Goal: Information Seeking & Learning: Find specific fact

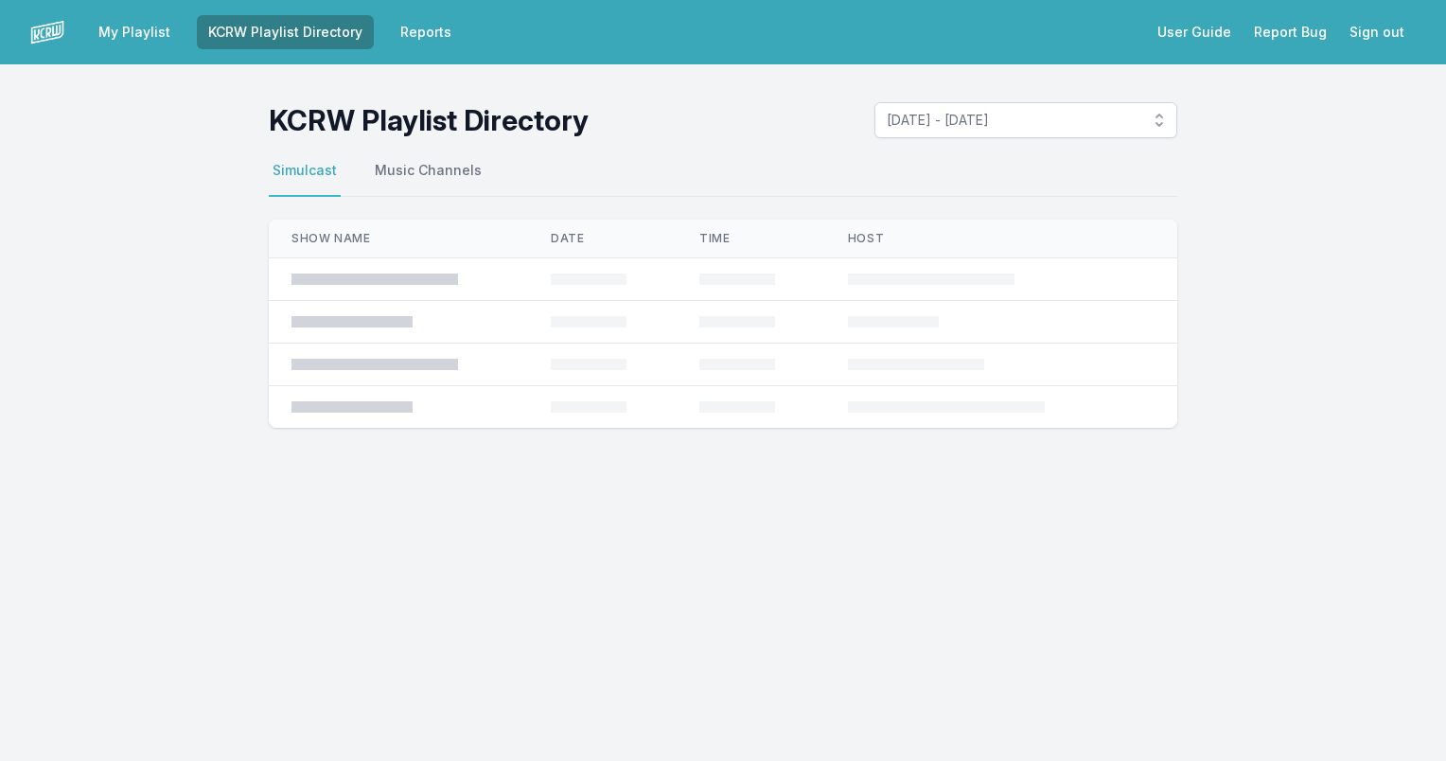
click at [305, 33] on link "KCRW Playlist Directory" at bounding box center [285, 32] width 177 height 34
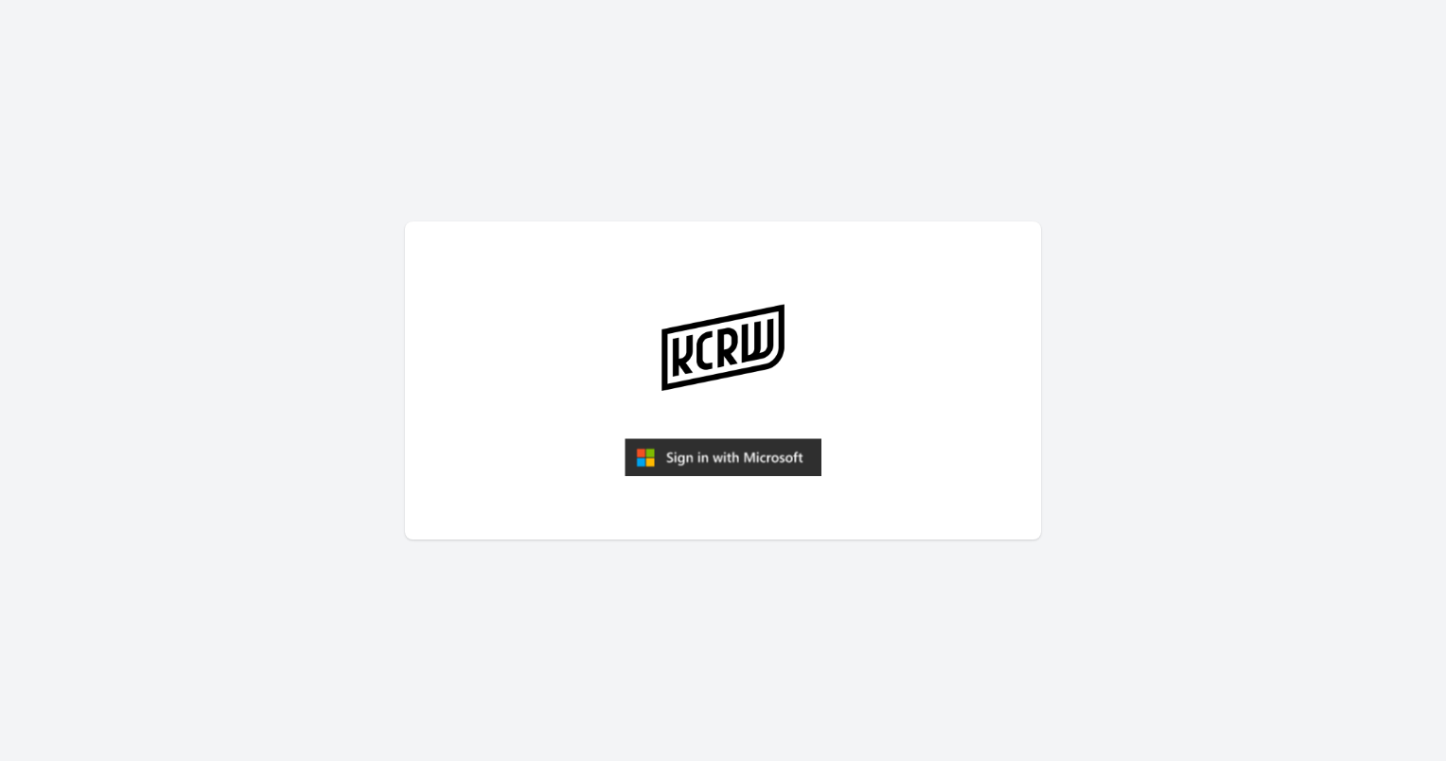
click at [734, 446] on img "submit" at bounding box center [723, 457] width 197 height 38
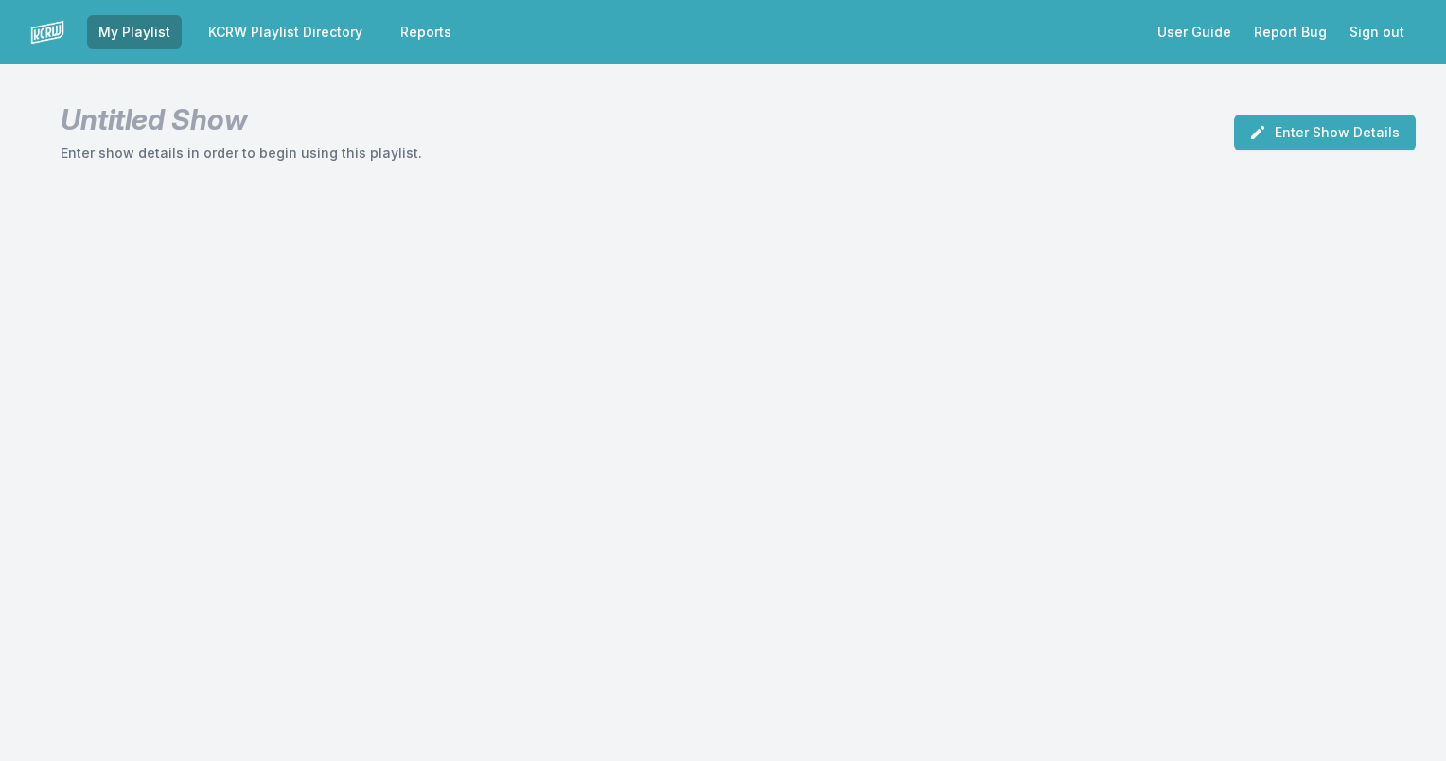
click at [312, 25] on link "KCRW Playlist Directory" at bounding box center [285, 32] width 177 height 34
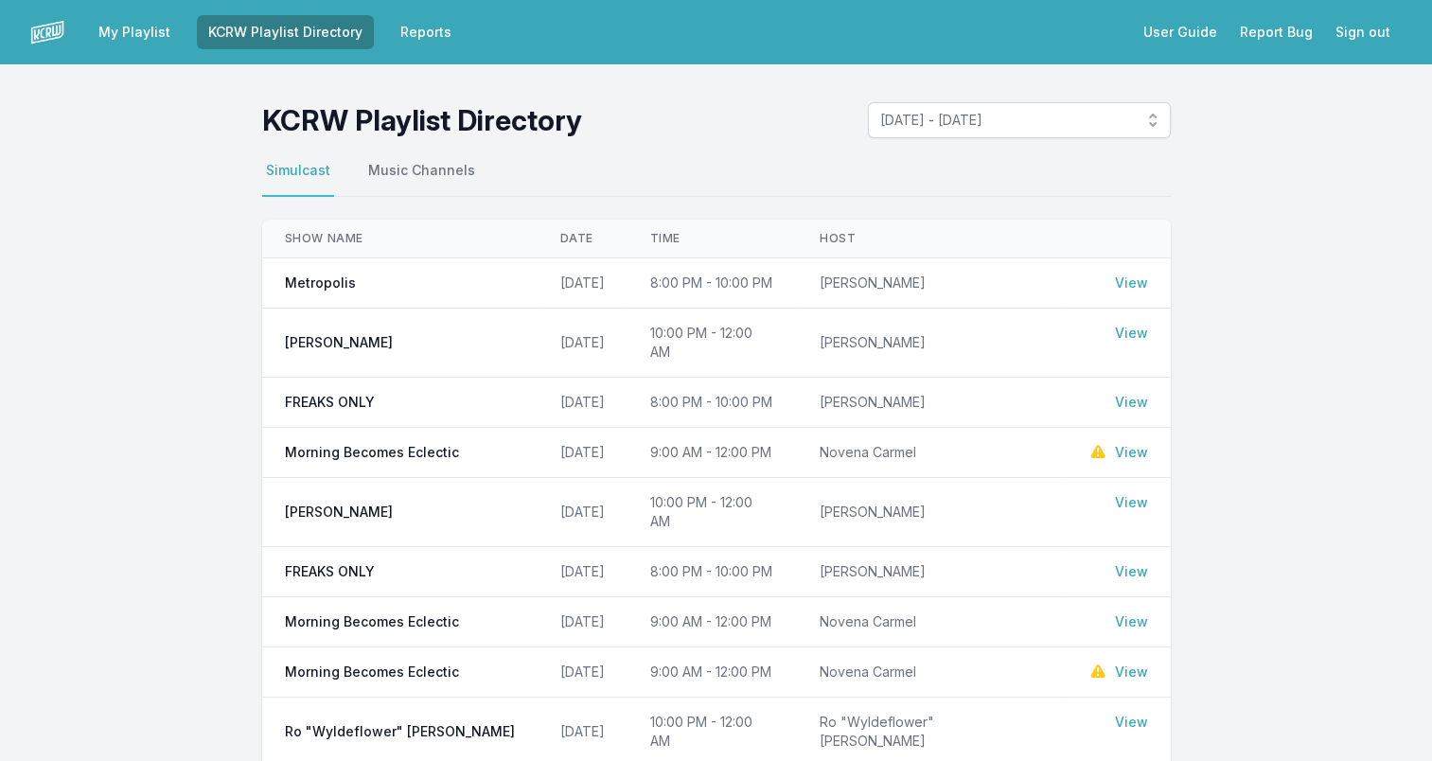
click at [1135, 281] on link "View" at bounding box center [1131, 282] width 33 height 19
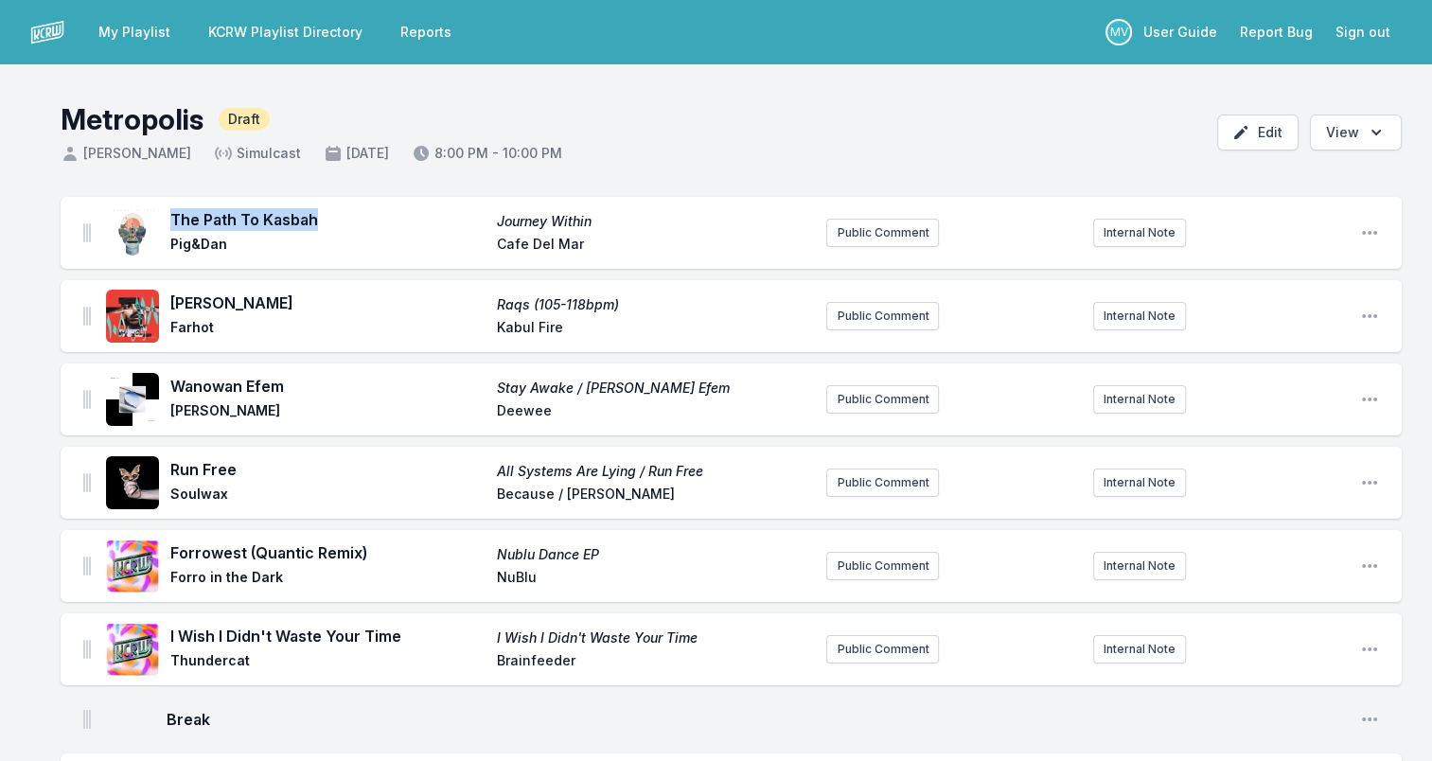
drag, startPoint x: 171, startPoint y: 214, endPoint x: 327, endPoint y: 219, distance: 156.2
click at [327, 219] on span "The Path To Kasbah" at bounding box center [327, 219] width 315 height 23
drag, startPoint x: 327, startPoint y: 219, endPoint x: 277, endPoint y: 217, distance: 50.2
copy span "The Path To Kasbah"
drag, startPoint x: 189, startPoint y: 241, endPoint x: 227, endPoint y: 242, distance: 37.9
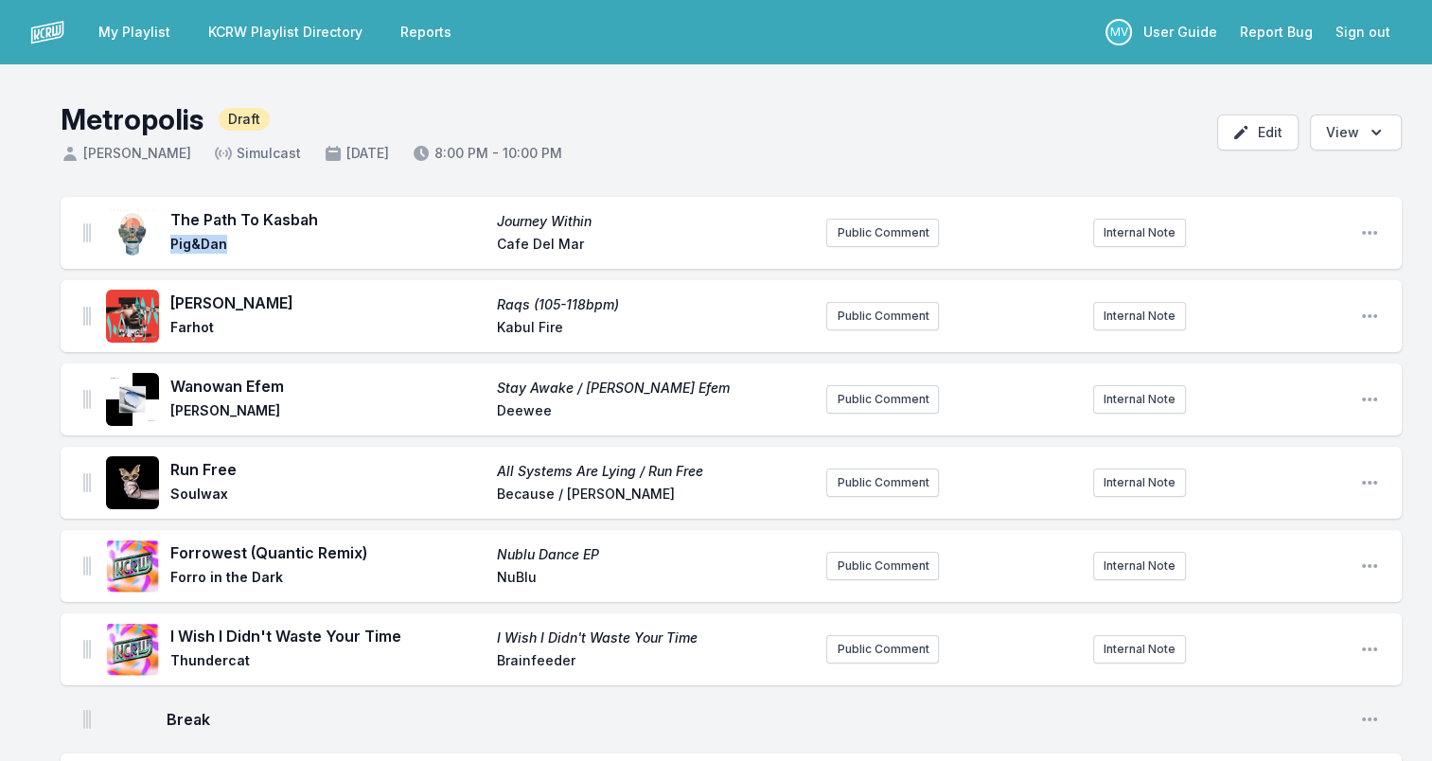
click at [227, 242] on span "Pig&Dan" at bounding box center [327, 246] width 315 height 23
drag, startPoint x: 227, startPoint y: 242, endPoint x: 210, endPoint y: 242, distance: 17.0
copy span "Pig&Dan"
drag, startPoint x: 613, startPoint y: 223, endPoint x: 475, endPoint y: 224, distance: 138.2
click at [475, 224] on div "The Path To Kasbah Journey Within Pig&Dan Cafe Del Mar" at bounding box center [490, 232] width 641 height 49
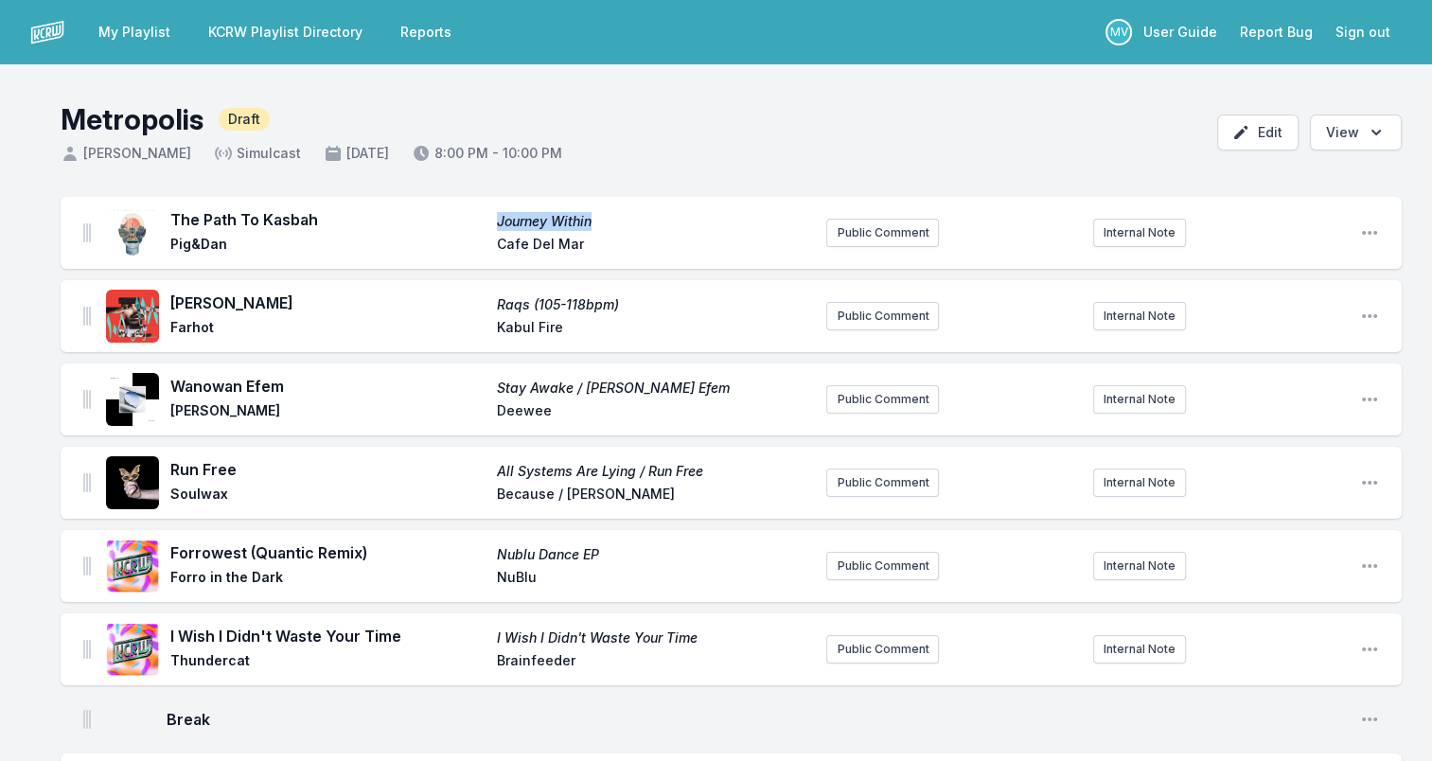
drag, startPoint x: 475, startPoint y: 224, endPoint x: 510, endPoint y: 220, distance: 35.2
copy div "Journey Within"
drag, startPoint x: 589, startPoint y: 239, endPoint x: 490, endPoint y: 244, distance: 98.5
click at [490, 244] on div "The Path To Kasbah Journey Within Pig&Dan Cafe Del Mar" at bounding box center [490, 232] width 641 height 49
drag, startPoint x: 490, startPoint y: 244, endPoint x: 517, endPoint y: 246, distance: 26.6
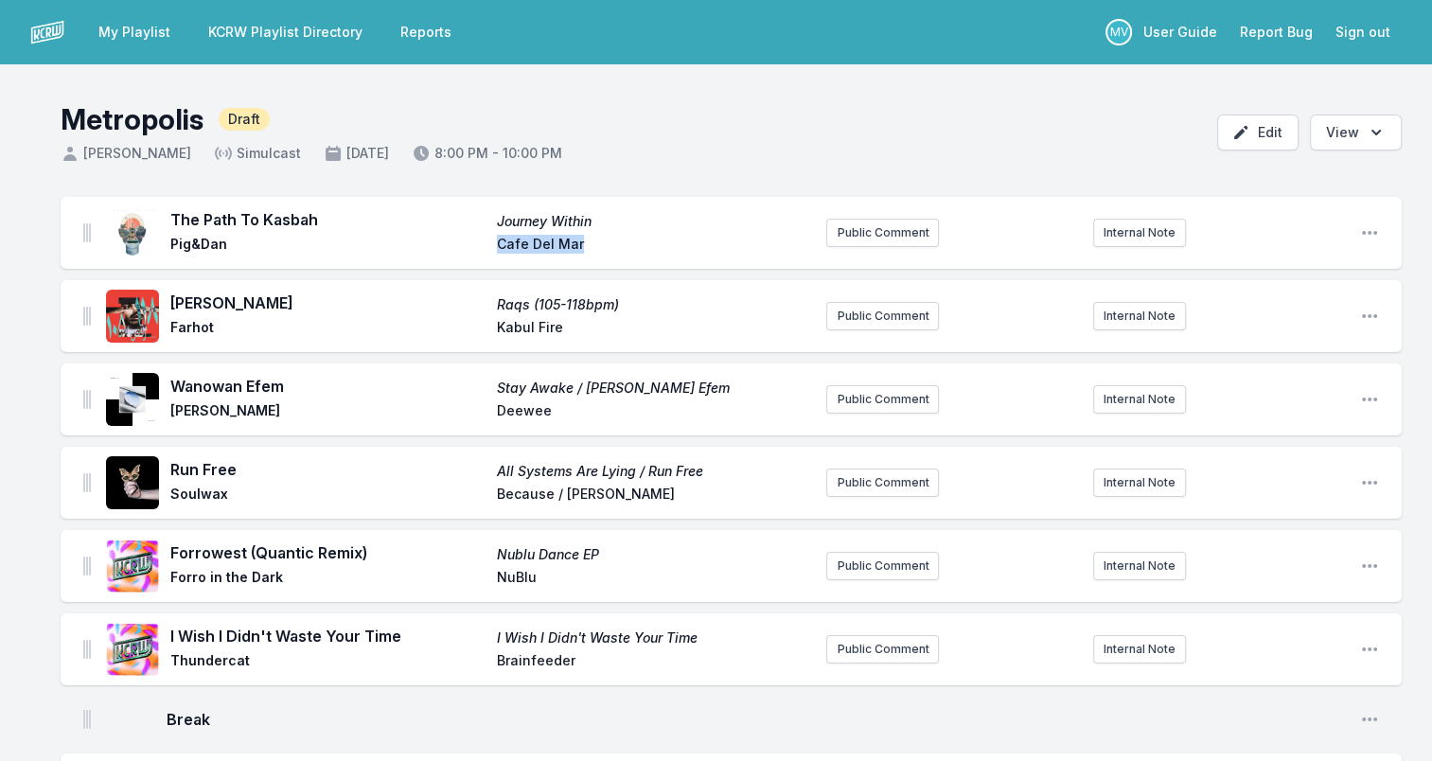
copy div "Cafe Del Mar"
drag, startPoint x: 264, startPoint y: 301, endPoint x: 161, endPoint y: 300, distance: 103.1
click at [161, 300] on div "Ya Saghira Raqs (105-118bpm) Farhot [GEOGRAPHIC_DATA] Fire" at bounding box center [458, 316] width 705 height 61
drag, startPoint x: 161, startPoint y: 300, endPoint x: 201, endPoint y: 298, distance: 39.8
copy div "[PERSON_NAME]"
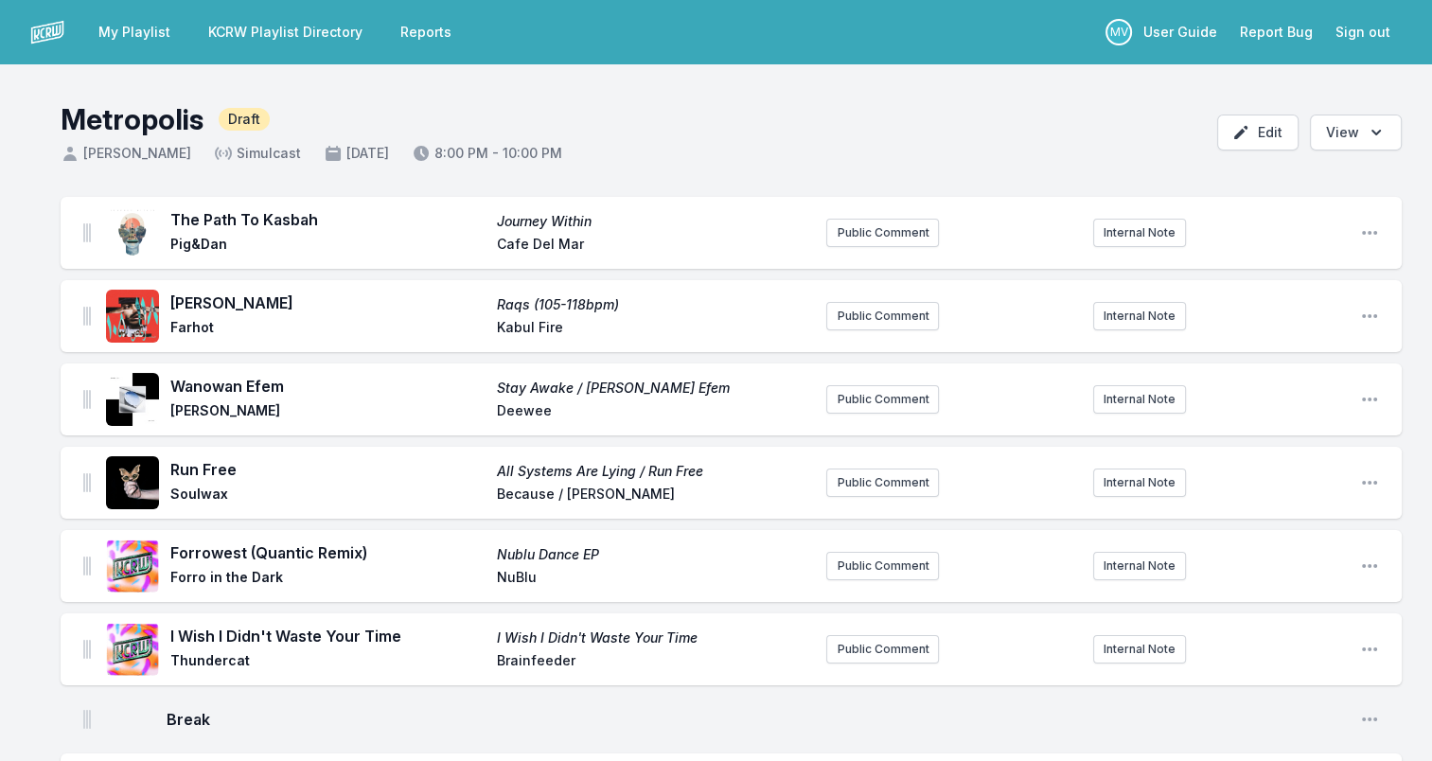
click at [185, 326] on span "Farhot" at bounding box center [327, 329] width 315 height 23
copy span "Farhot"
drag, startPoint x: 495, startPoint y: 303, endPoint x: 623, endPoint y: 304, distance: 127.7
click at [623, 304] on div "Ya Saghira Raqs (105-118bpm) Farhot [GEOGRAPHIC_DATA] Fire" at bounding box center [490, 315] width 641 height 49
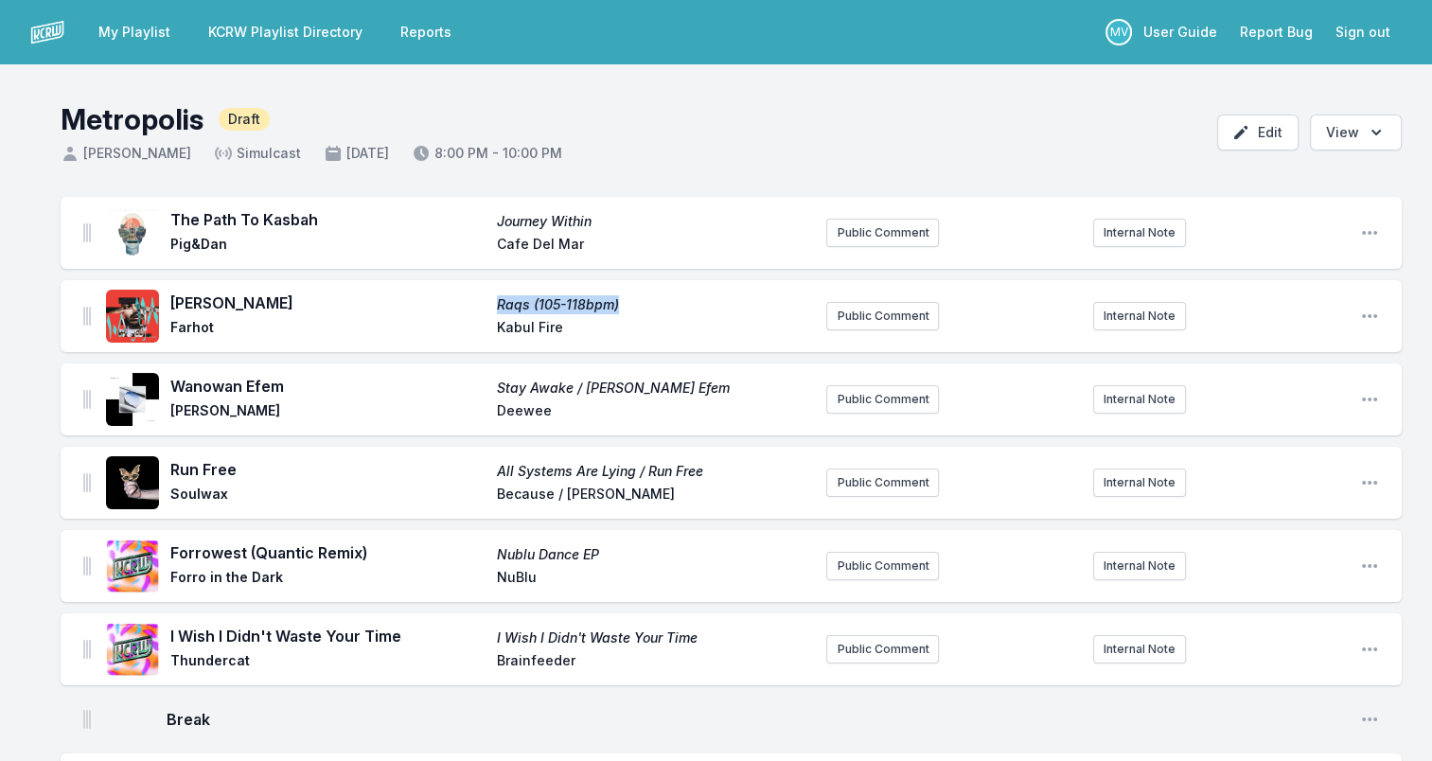
drag, startPoint x: 623, startPoint y: 304, endPoint x: 603, endPoint y: 302, distance: 20.0
copy span "Raqs (105-118bpm)"
drag, startPoint x: 641, startPoint y: 300, endPoint x: 492, endPoint y: 301, distance: 148.6
click at [492, 301] on div "Ya Saghira Raqs (105-118bpm) Farhot [GEOGRAPHIC_DATA] Fire" at bounding box center [490, 315] width 641 height 49
drag, startPoint x: 492, startPoint y: 301, endPoint x: 512, endPoint y: 303, distance: 20.0
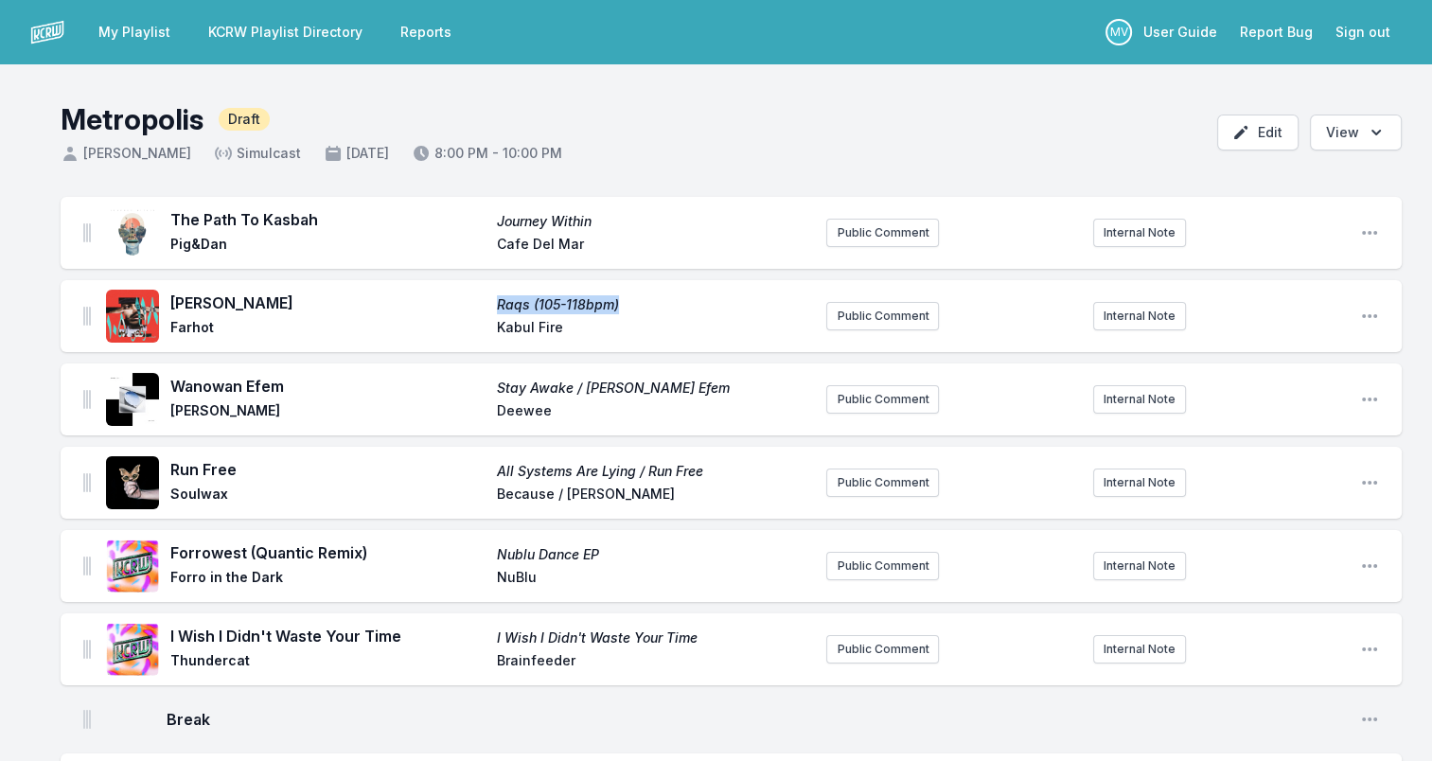
copy span "Raqs (105-118bpm)"
drag, startPoint x: 565, startPoint y: 326, endPoint x: 469, endPoint y: 326, distance: 95.6
click at [469, 326] on div "Ya Saghira Raqs (105-118bpm) Farhot [GEOGRAPHIC_DATA] Fire" at bounding box center [490, 315] width 641 height 49
drag, startPoint x: 469, startPoint y: 326, endPoint x: 506, endPoint y: 323, distance: 37.0
copy div "Kabul Fire"
